Goal: Task Accomplishment & Management: Manage account settings

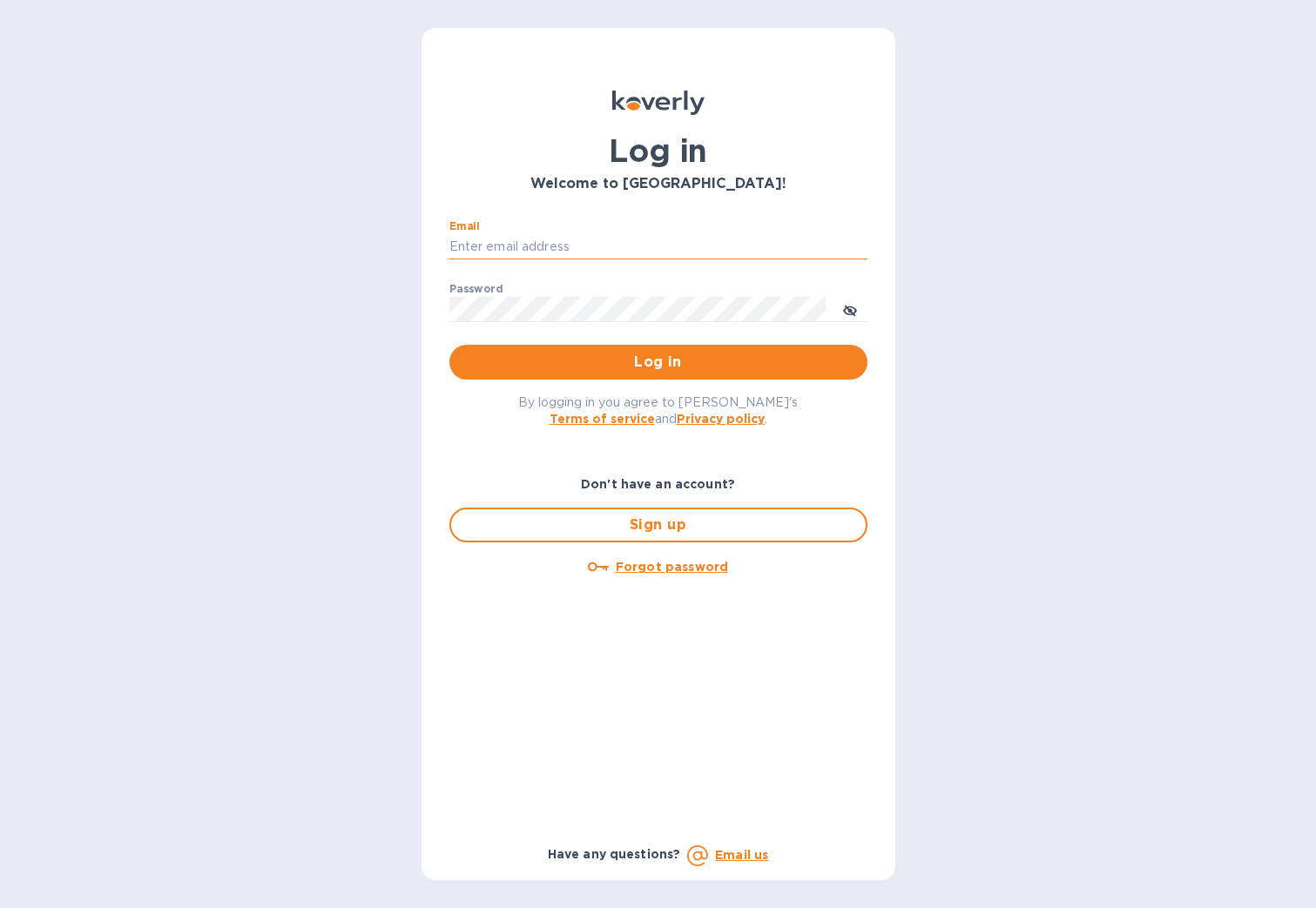
click at [573, 249] on input "Email" at bounding box center [658, 247] width 417 height 26
type input "[PERSON_NAME][EMAIL_ADDRESS][DOMAIN_NAME]"
click at [450, 345] on button "Log in" at bounding box center [658, 363] width 417 height 35
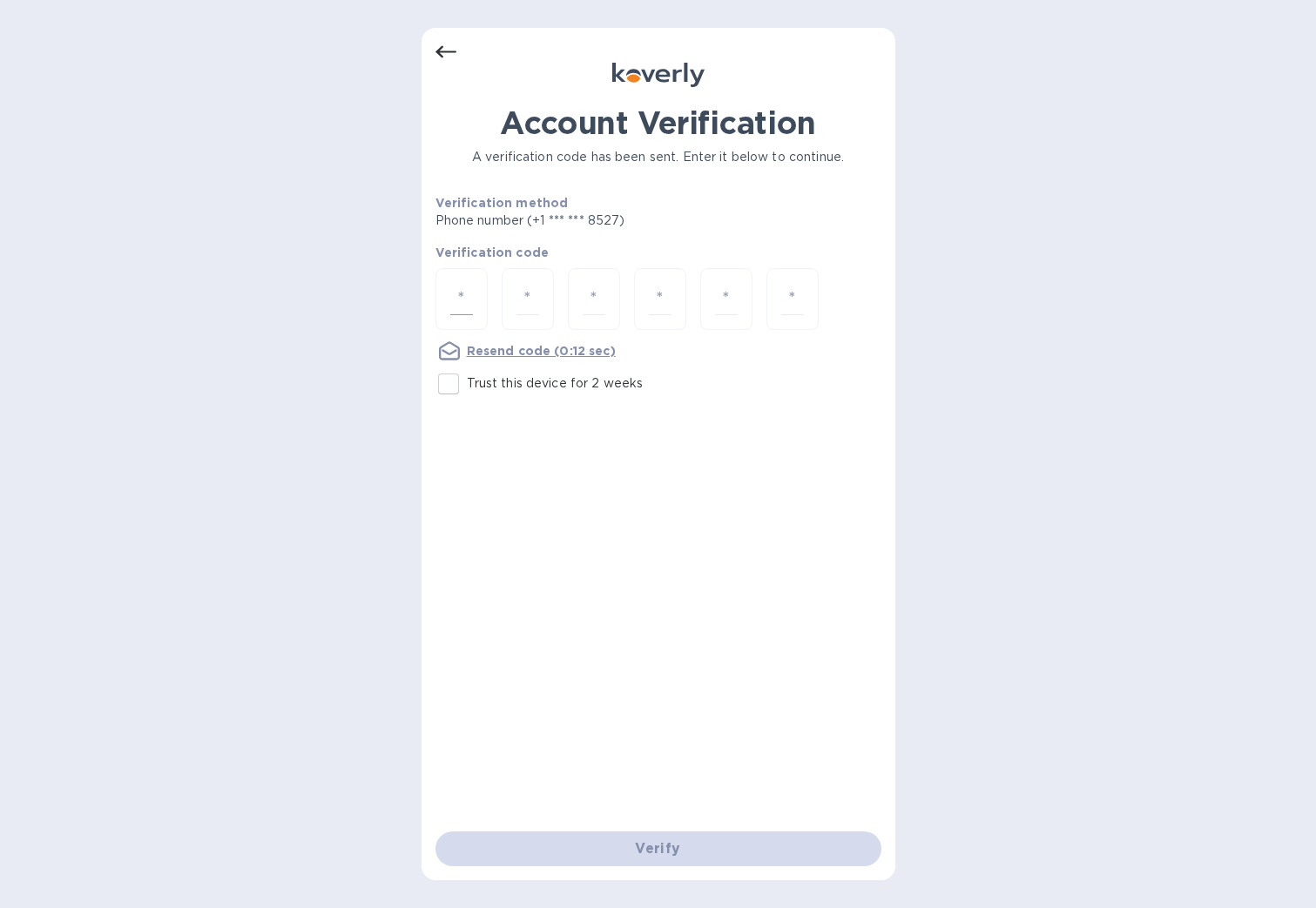
click at [461, 297] on input "number" at bounding box center [461, 298] width 22 height 32
type input "2"
type input "1"
type input "9"
type input "7"
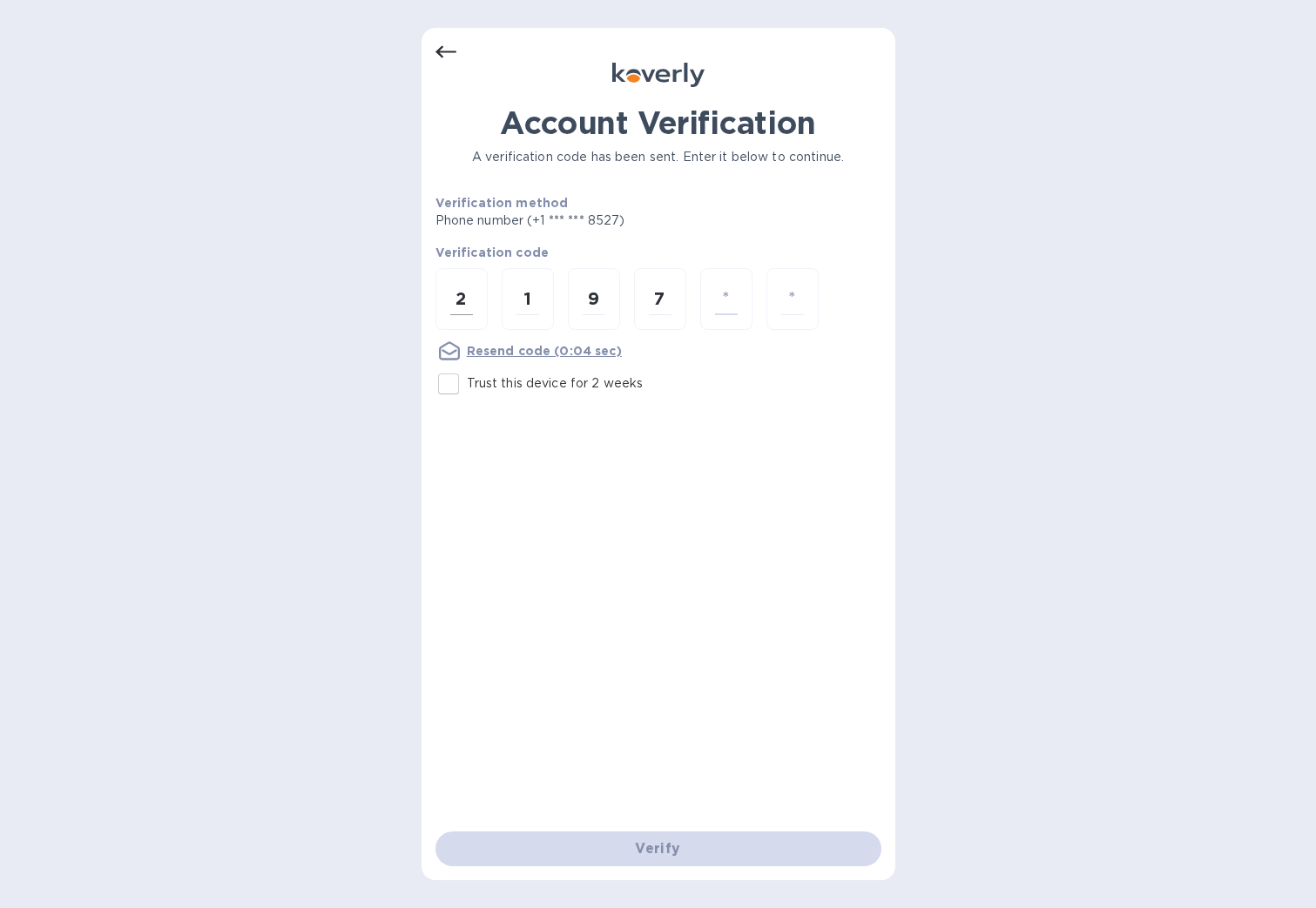
type input "6"
type input "9"
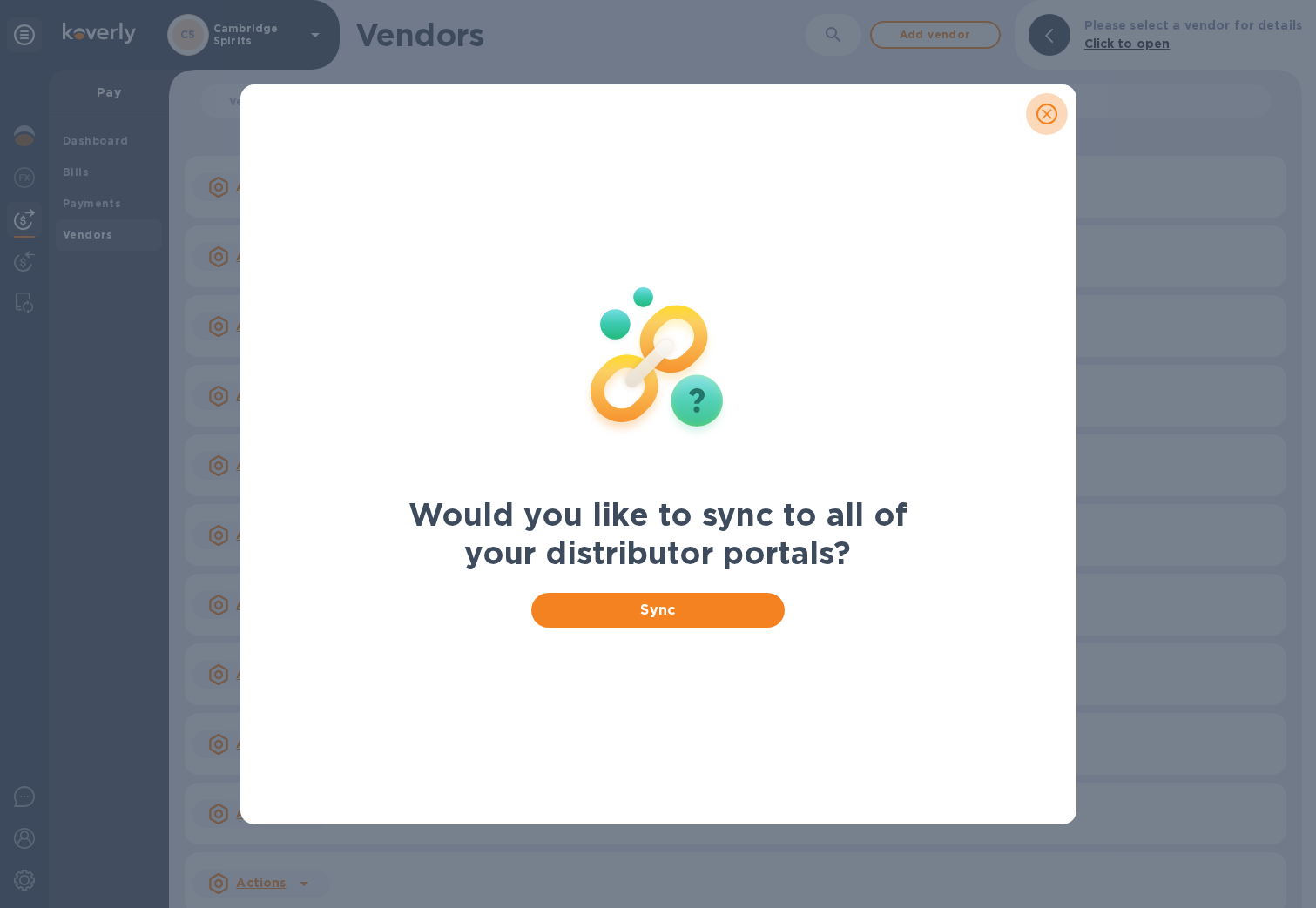
click at [1044, 113] on icon "close" at bounding box center [1046, 114] width 18 height 18
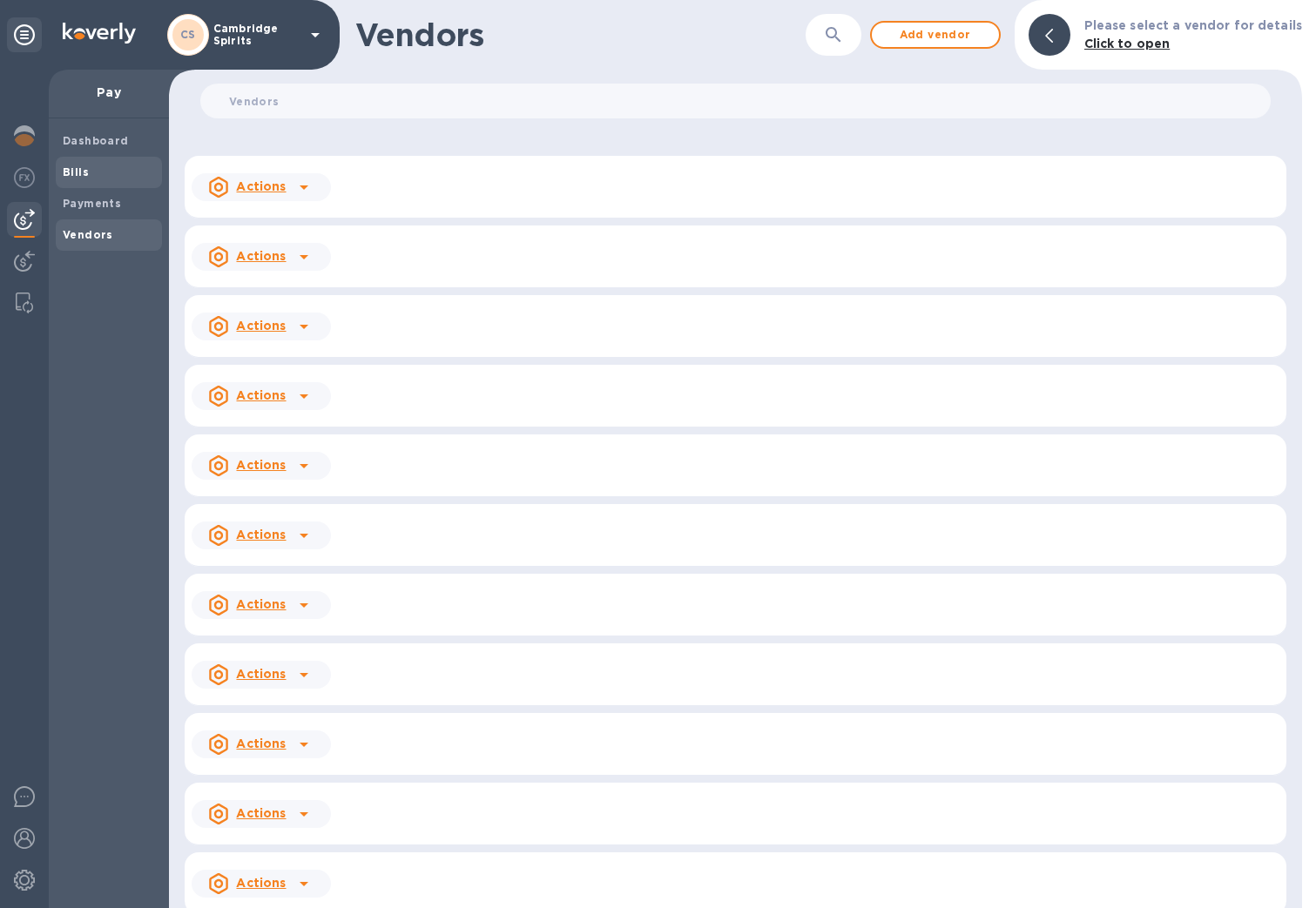
click at [76, 167] on b "Bills" at bounding box center [75, 171] width 26 height 13
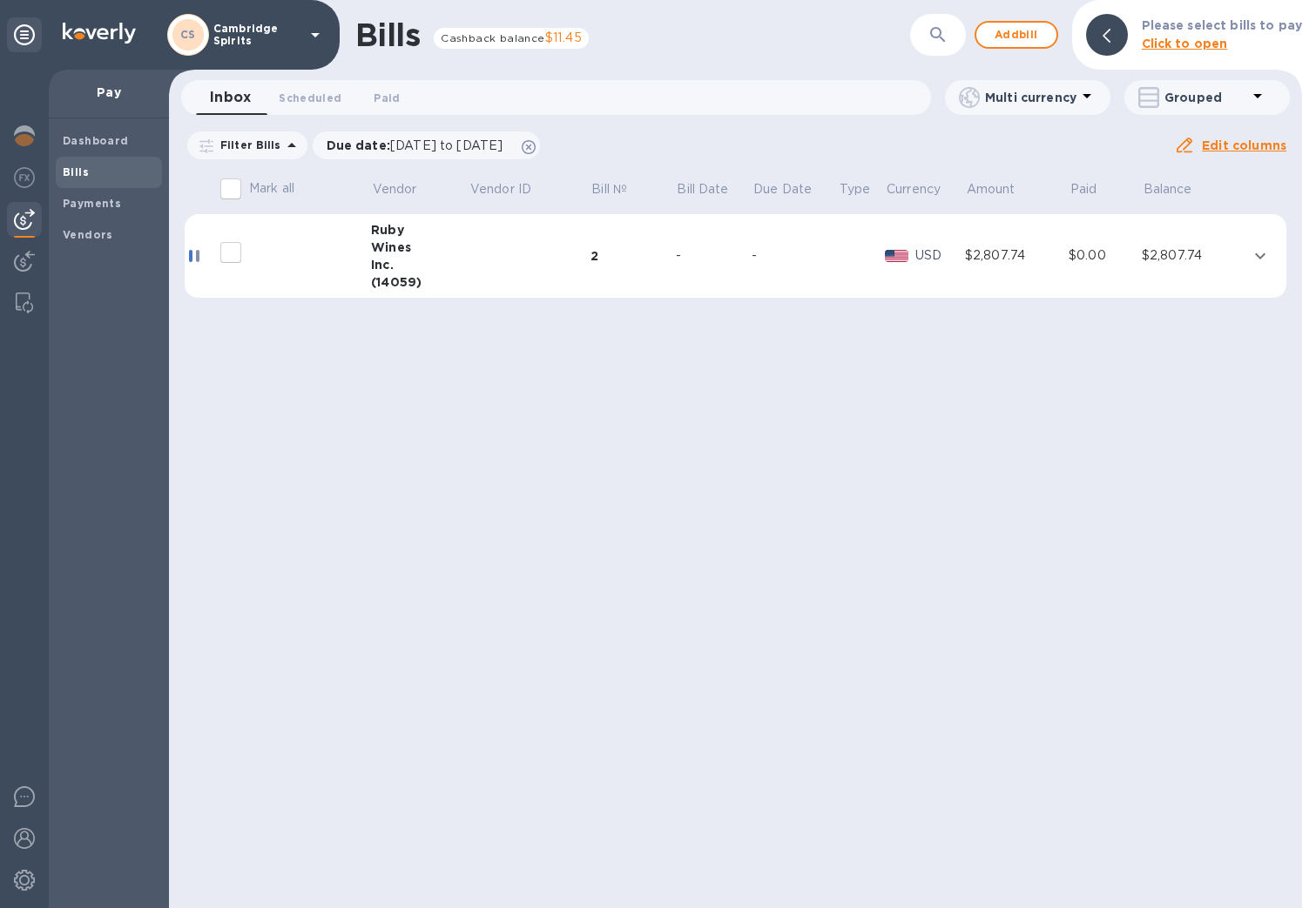
click at [1257, 254] on icon "expand row" at bounding box center [1259, 255] width 21 height 21
